Goal: Task Accomplishment & Management: Use online tool/utility

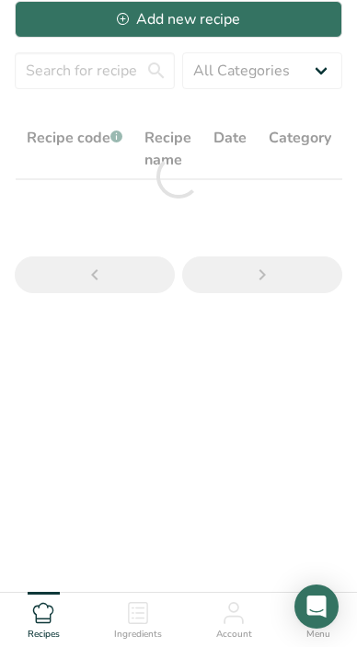
scroll to position [55, 0]
click at [84, 70] on input "text" at bounding box center [95, 70] width 160 height 37
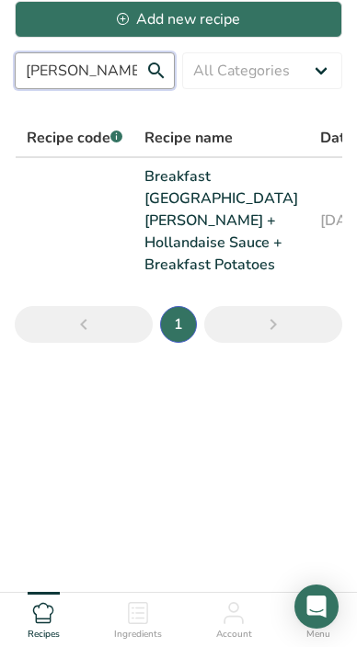
type input "[PERSON_NAME]"
click at [159, 213] on link "Breakfast [GEOGRAPHIC_DATA] [PERSON_NAME] + Hollandaise Sauce + Breakfast Potat…" at bounding box center [221, 220] width 154 height 110
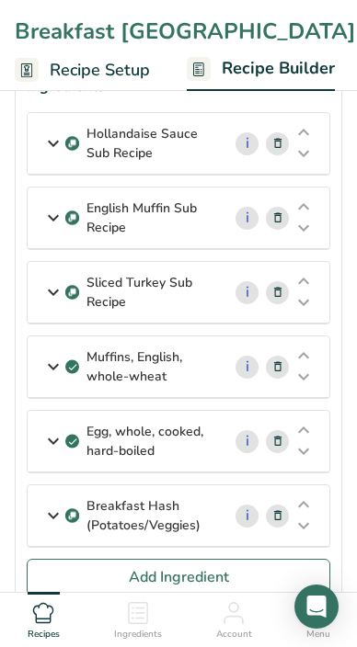
scroll to position [107, 0]
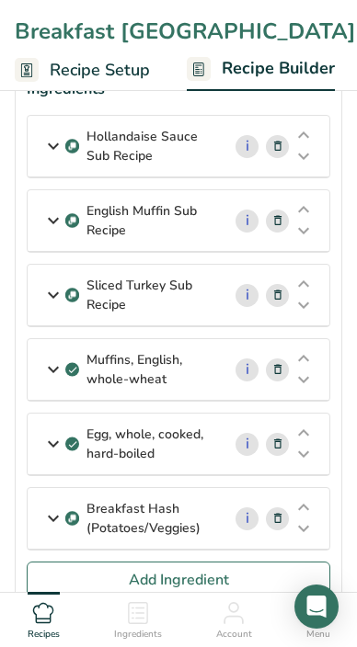
click at [132, 280] on p "Sliced Turkey Sub Recipe" at bounding box center [146, 295] width 120 height 39
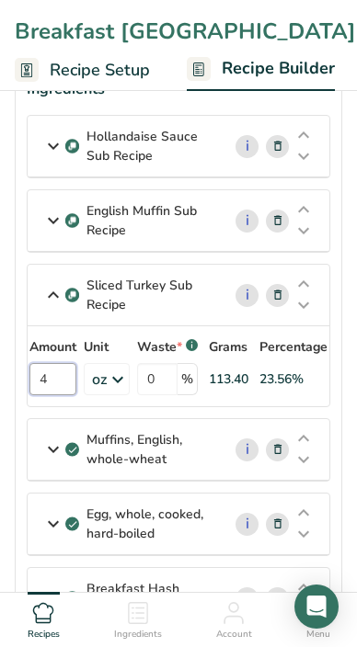
drag, startPoint x: 63, startPoint y: 377, endPoint x: 26, endPoint y: 376, distance: 36.8
click at [27, 376] on div "Sliced Turkey Sub Recipe i Amount 4 Unit oz Weight Units g kg mg See more Volum…" at bounding box center [178, 335] width 303 height 143
type input "2"
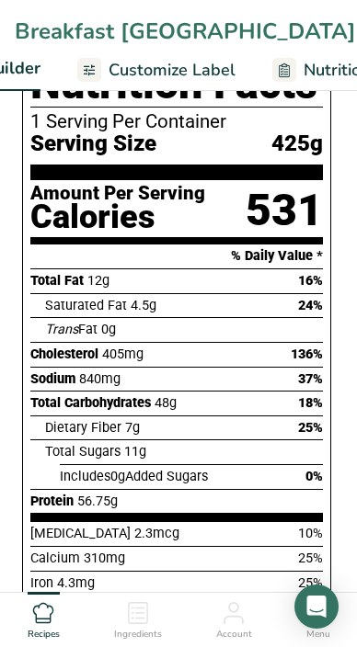
scroll to position [0, 320]
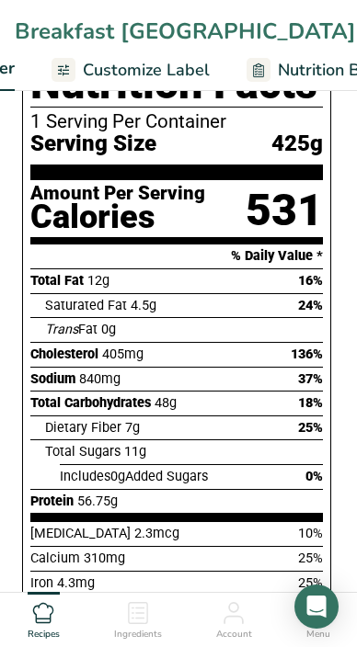
click at [164, 83] on span "Customize Label" at bounding box center [146, 70] width 127 height 25
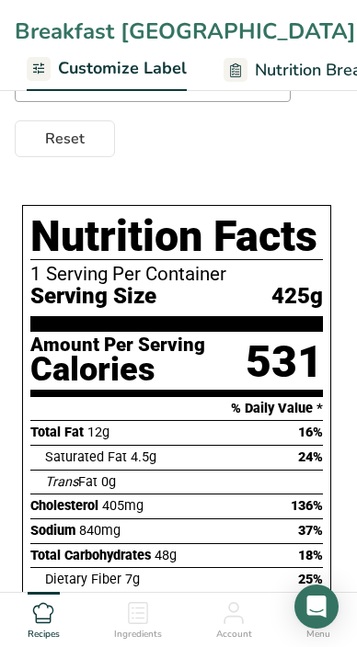
scroll to position [250, 0]
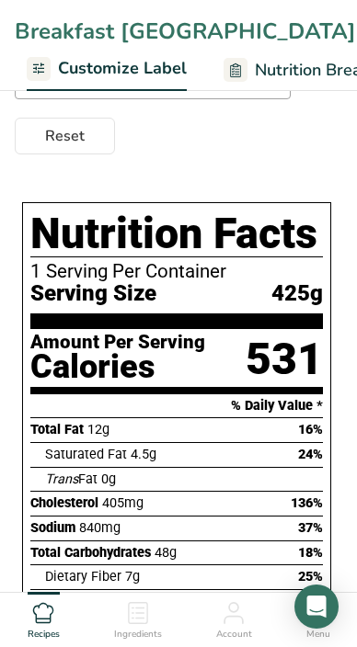
click at [256, 364] on div "531" at bounding box center [283, 360] width 77 height 54
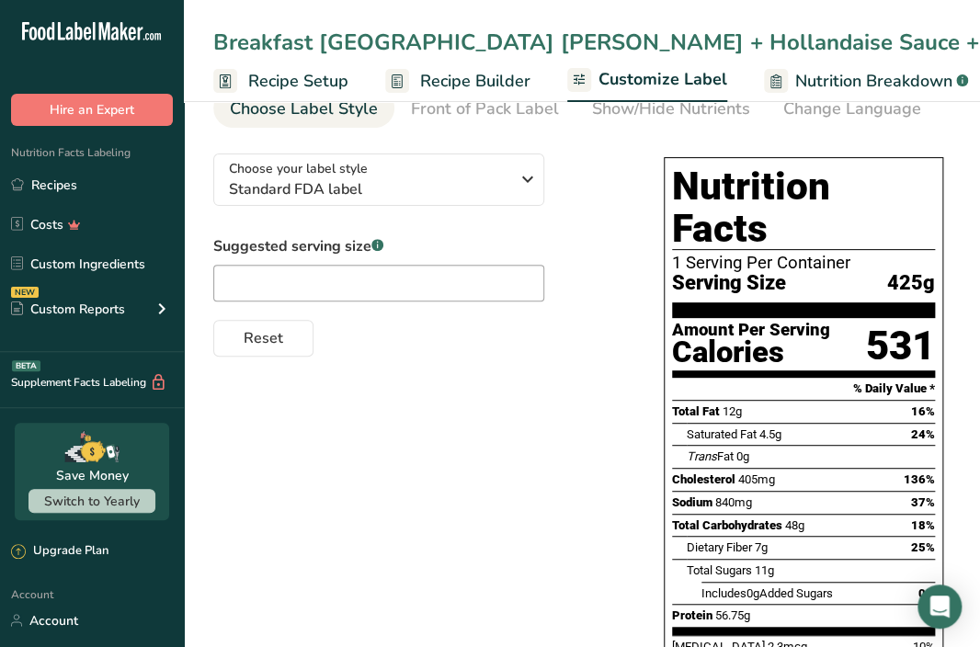
scroll to position [0, 0]
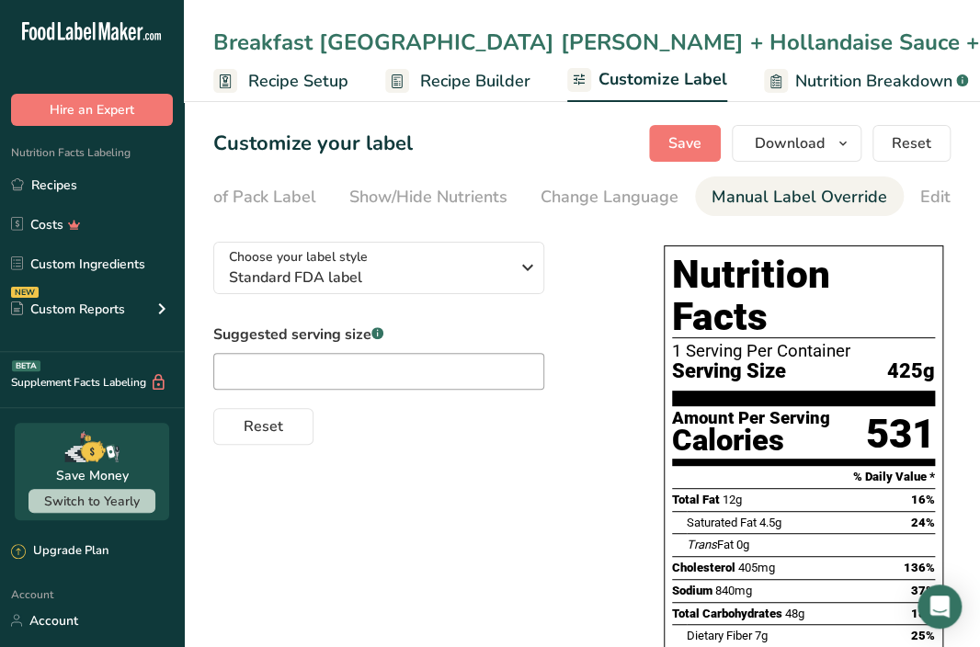
click at [356, 197] on div "Manual Label Override" at bounding box center [800, 197] width 176 height 25
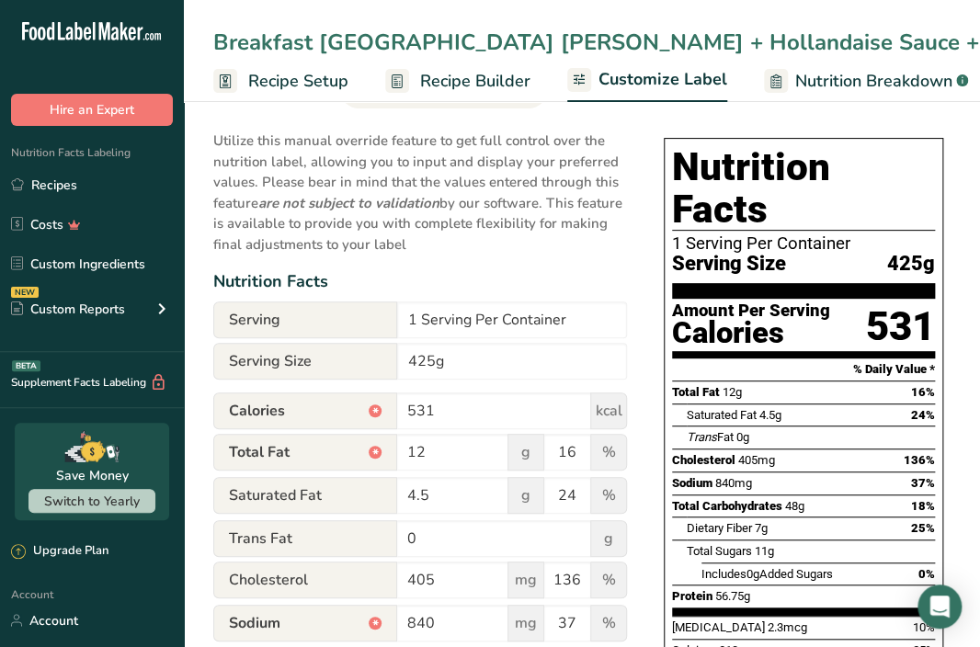
scroll to position [210, 0]
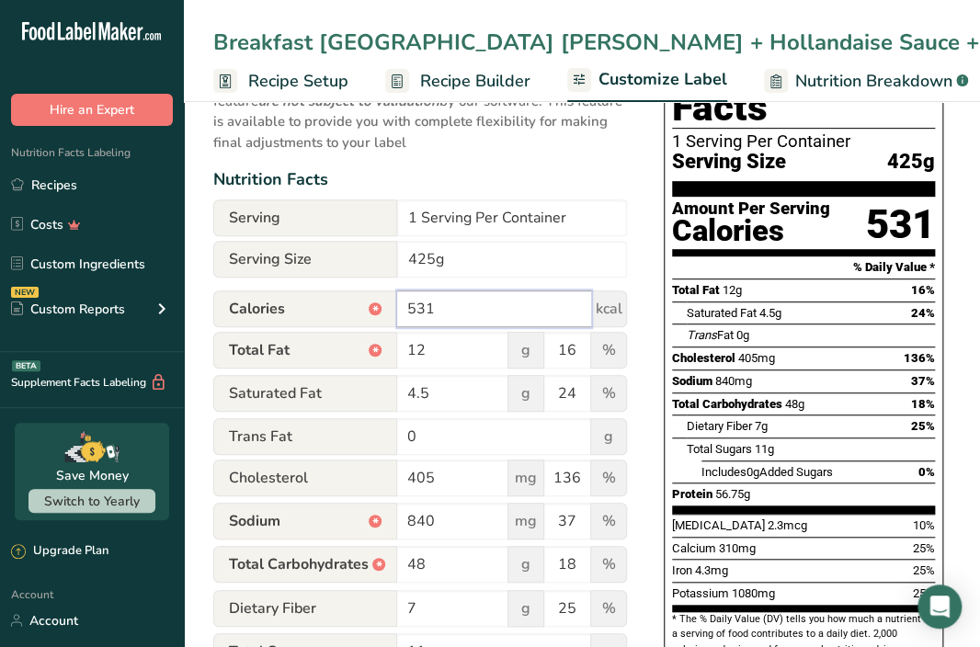
drag, startPoint x: 409, startPoint y: 311, endPoint x: 436, endPoint y: 309, distance: 26.7
click at [356, 309] on input "531" at bounding box center [494, 308] width 194 height 37
type input "458"
click at [356, 354] on input "12" at bounding box center [452, 350] width 111 height 37
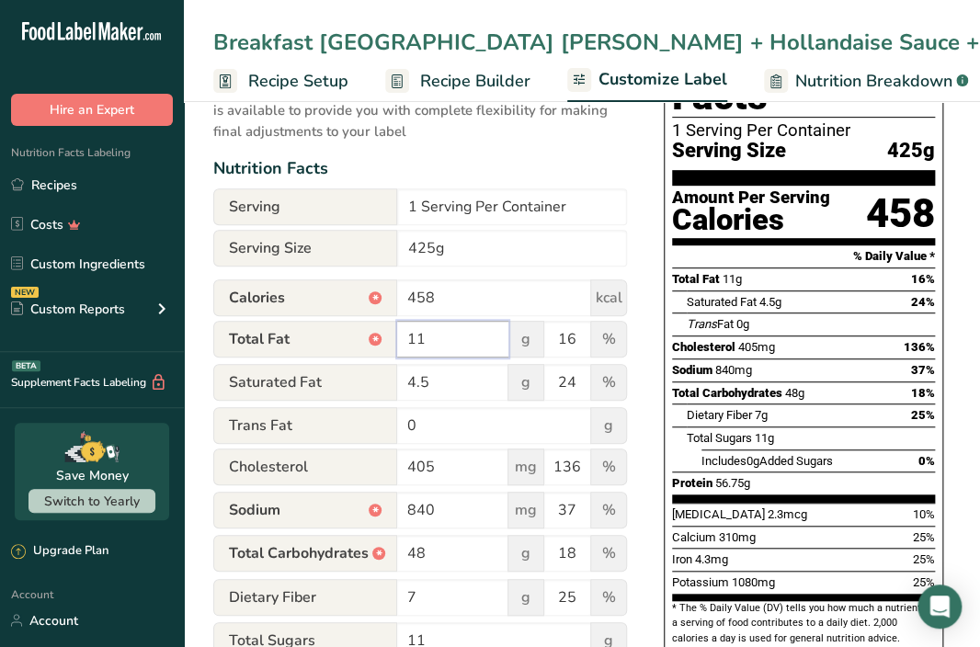
scroll to position [222, 0]
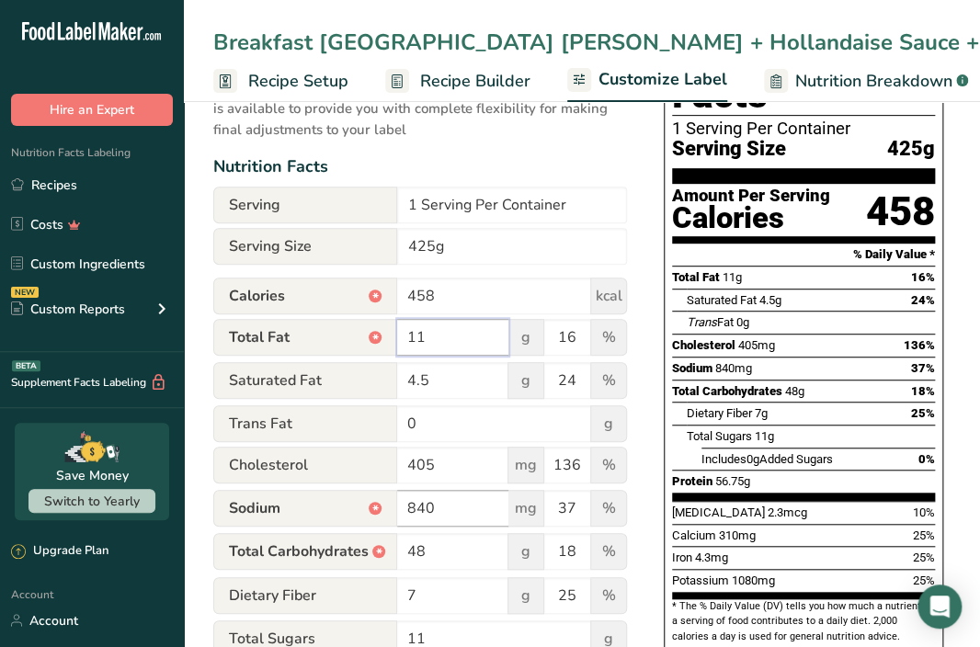
type input "11"
drag, startPoint x: 408, startPoint y: 515, endPoint x: 430, endPoint y: 514, distance: 22.1
click at [356, 514] on input "840" at bounding box center [452, 508] width 111 height 37
type input "420"
drag, startPoint x: 561, startPoint y: 508, endPoint x: 573, endPoint y: 508, distance: 12.0
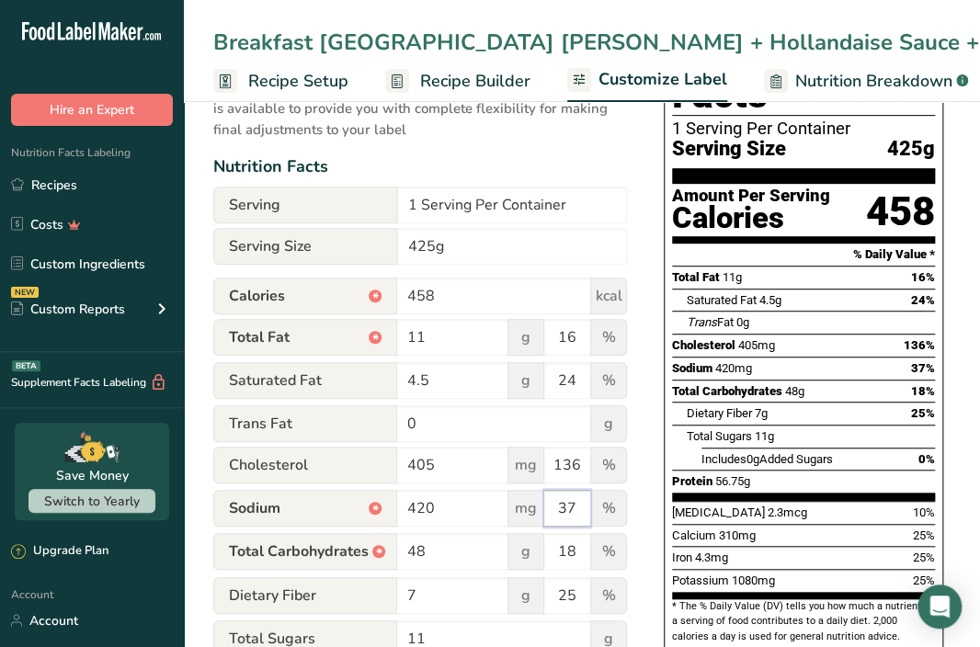
click at [356, 508] on input "37" at bounding box center [567, 508] width 46 height 37
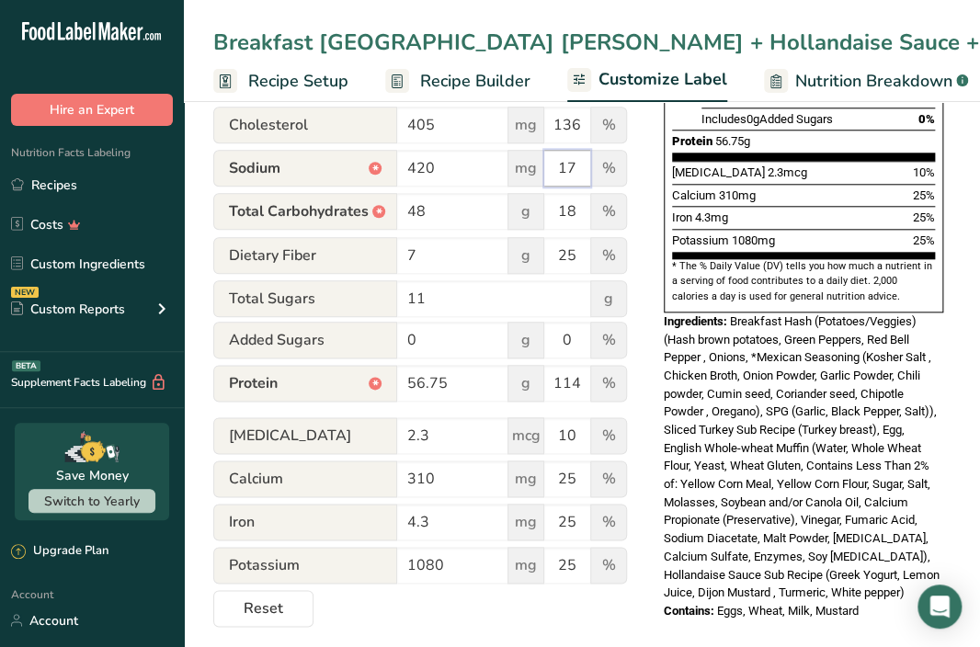
scroll to position [576, 0]
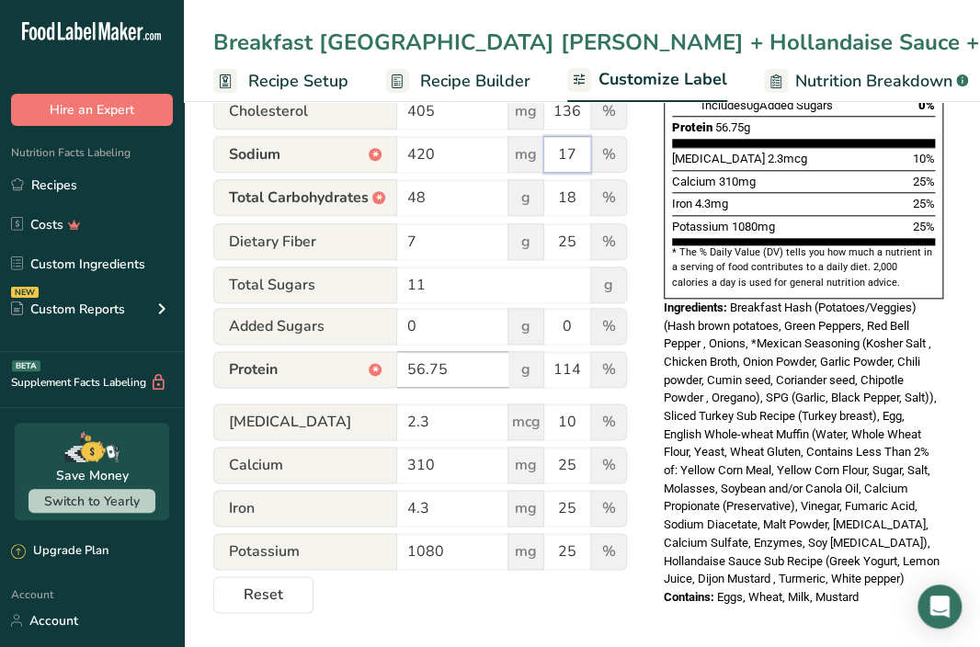
type input "17"
drag, startPoint x: 408, startPoint y: 370, endPoint x: 445, endPoint y: 370, distance: 36.8
click at [356, 370] on input "56.75" at bounding box center [452, 369] width 111 height 37
type input "43"
click at [356, 592] on div "Nutrition Facts 1 Serving Per Container Serving Size 425g Amount Per Serving Ca…" at bounding box center [803, 138] width 294 height 974
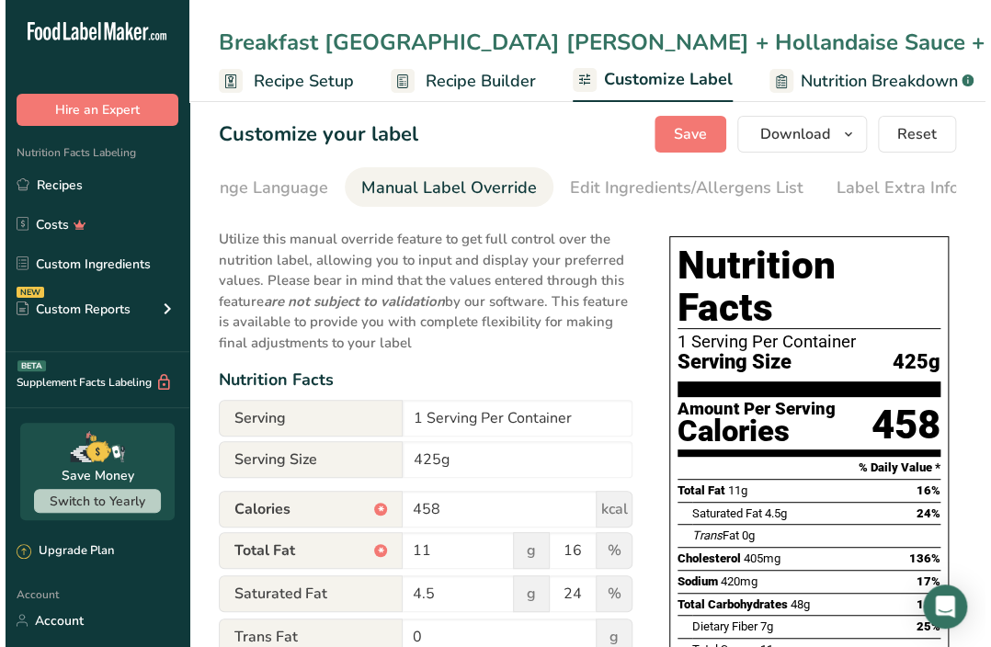
scroll to position [0, 0]
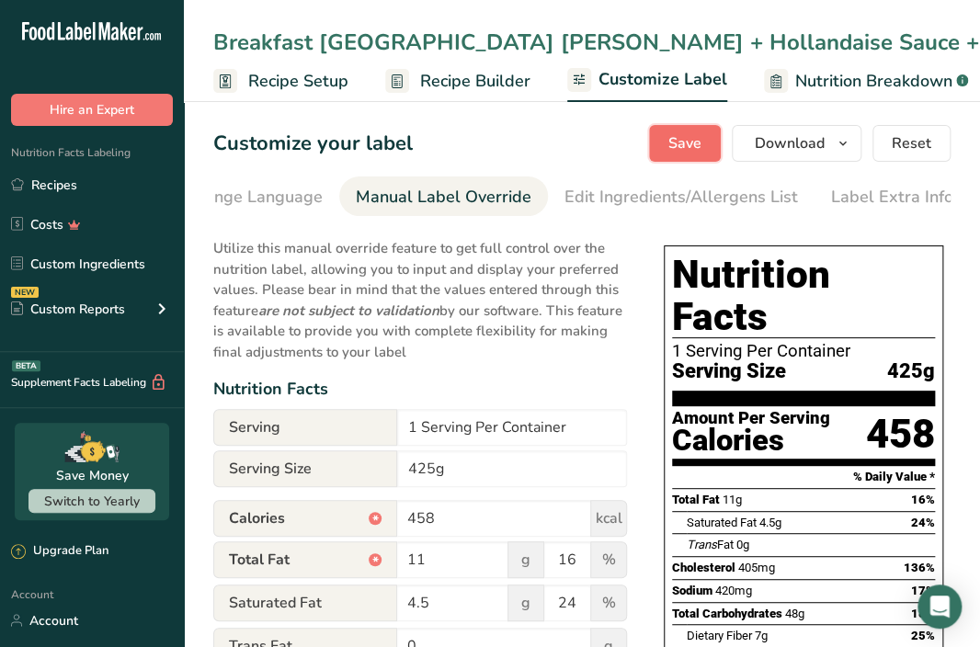
click at [356, 146] on button "Save" at bounding box center [685, 143] width 72 height 37
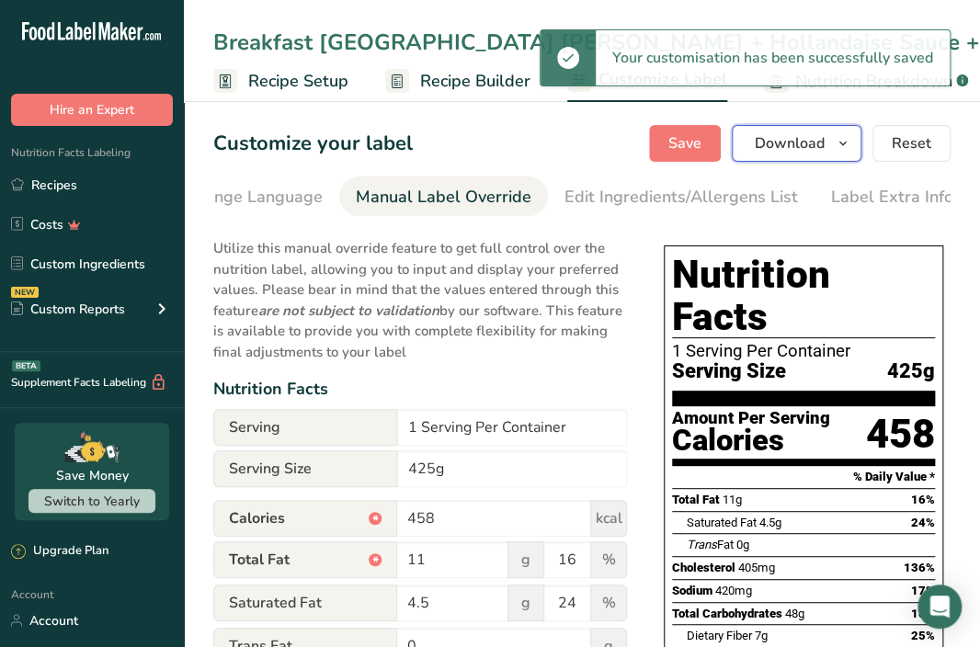
click at [356, 143] on button "Download" at bounding box center [797, 143] width 130 height 37
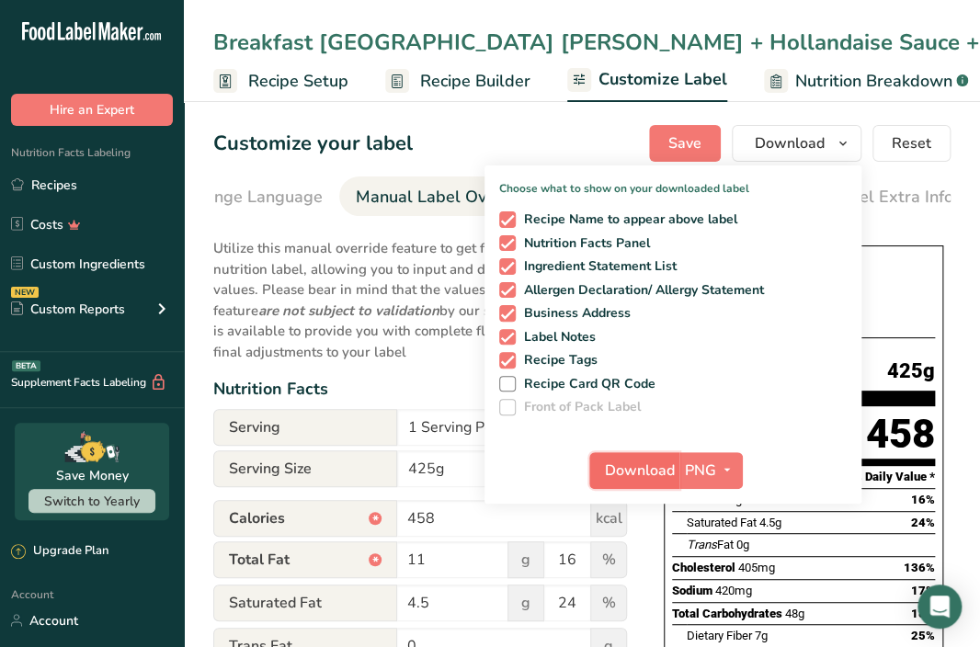
click at [356, 461] on span "Download" at bounding box center [640, 471] width 70 height 22
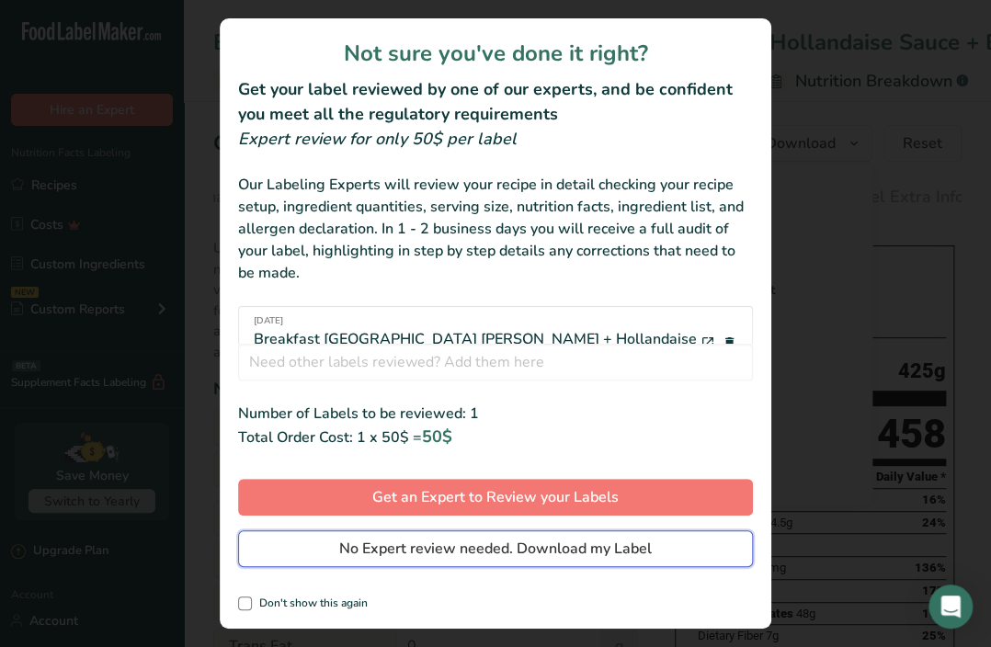
click at [356, 552] on span "No Expert review needed. Download my Label" at bounding box center [495, 549] width 313 height 22
